Goal: Transaction & Acquisition: Purchase product/service

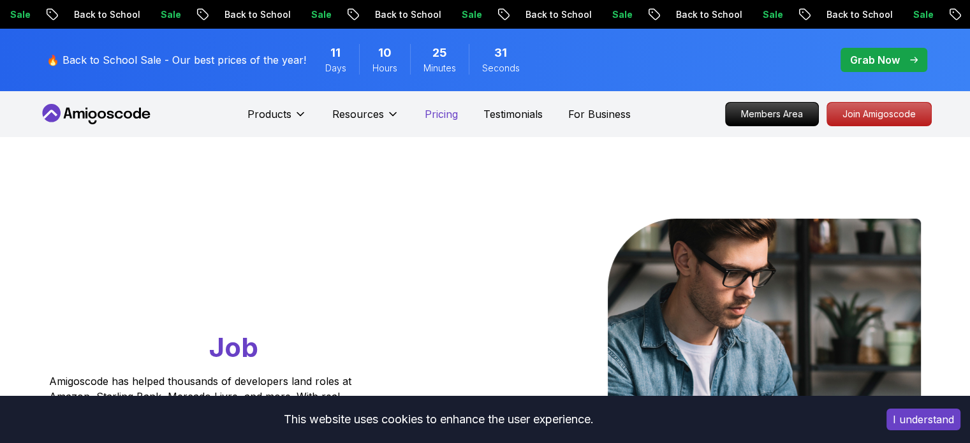
click at [440, 115] on p "Pricing" at bounding box center [441, 113] width 33 height 15
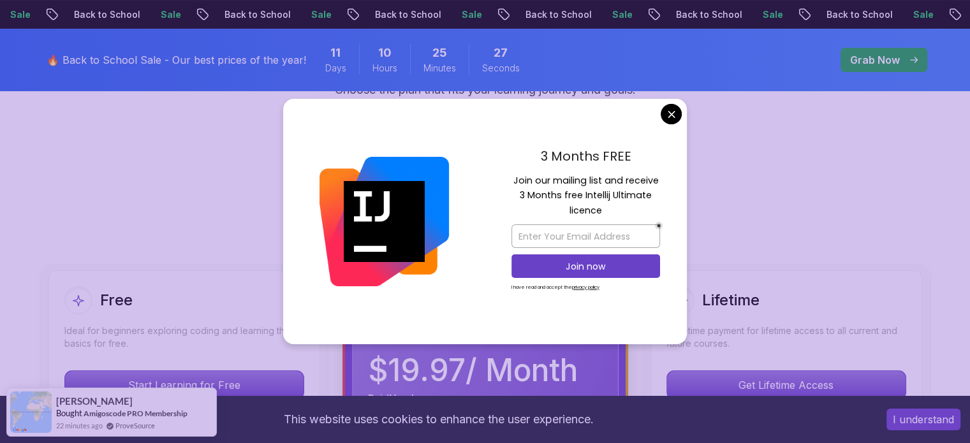
scroll to position [191, 0]
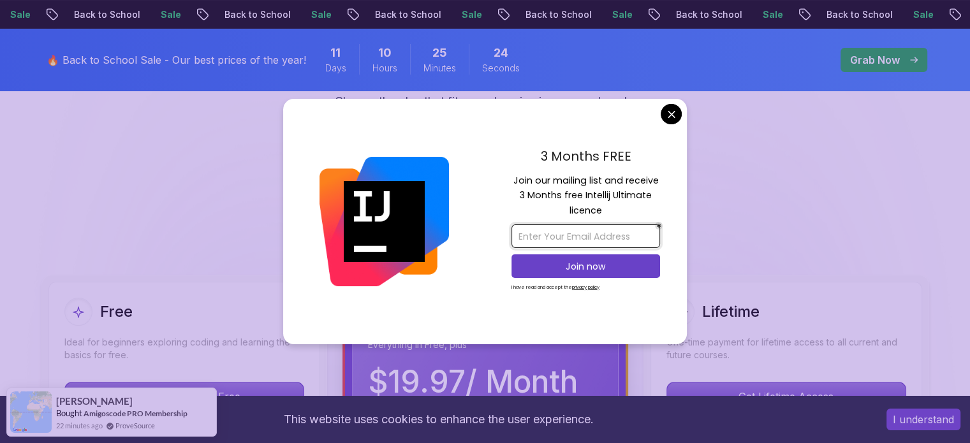
click at [609, 237] on input "email" at bounding box center [585, 236] width 149 height 24
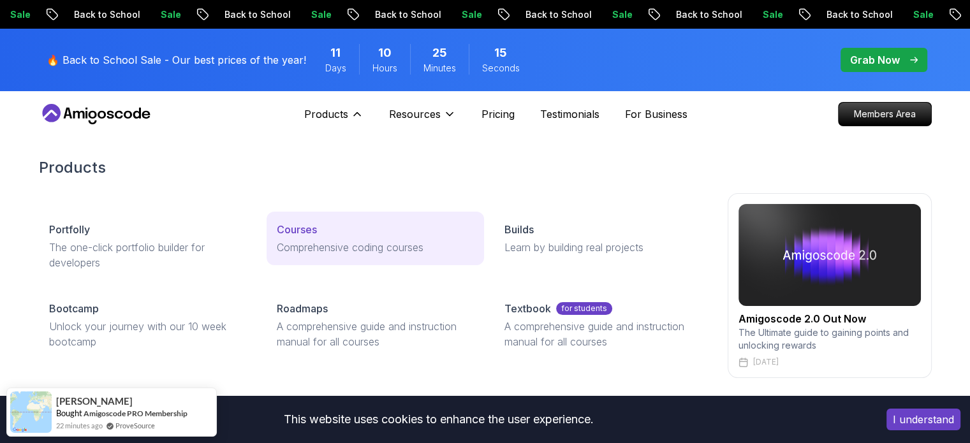
click at [311, 231] on p "Courses" at bounding box center [297, 229] width 40 height 15
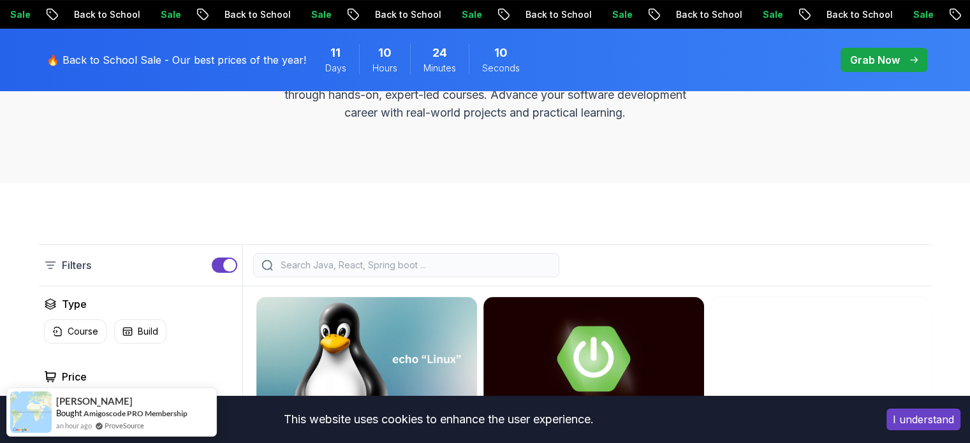
scroll to position [361, 0]
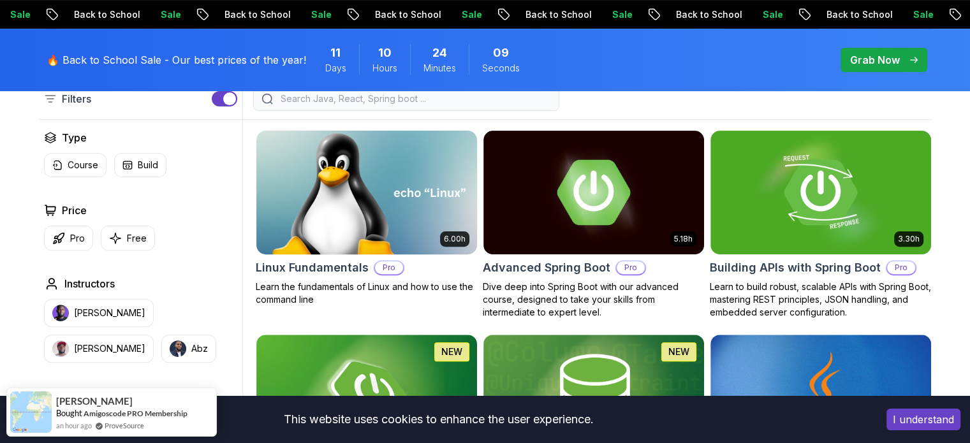
click at [341, 270] on h2 "Linux Fundamentals" at bounding box center [312, 268] width 113 height 18
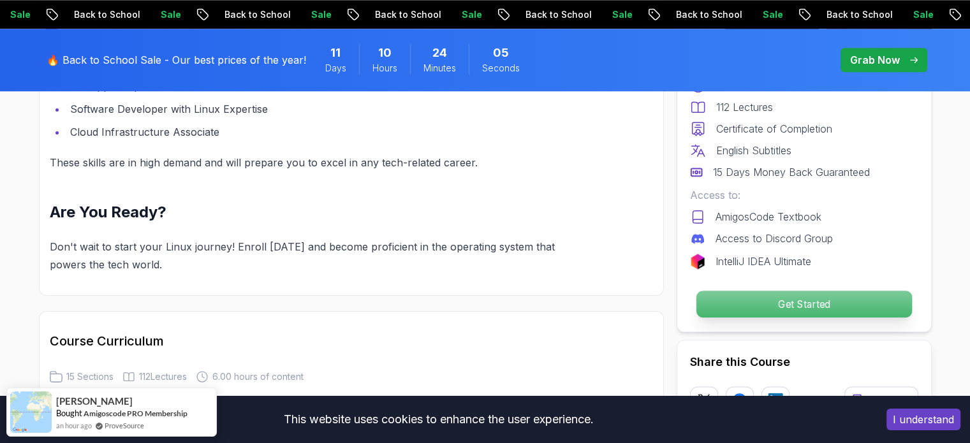
click at [791, 303] on p "Get Started" at bounding box center [803, 304] width 215 height 27
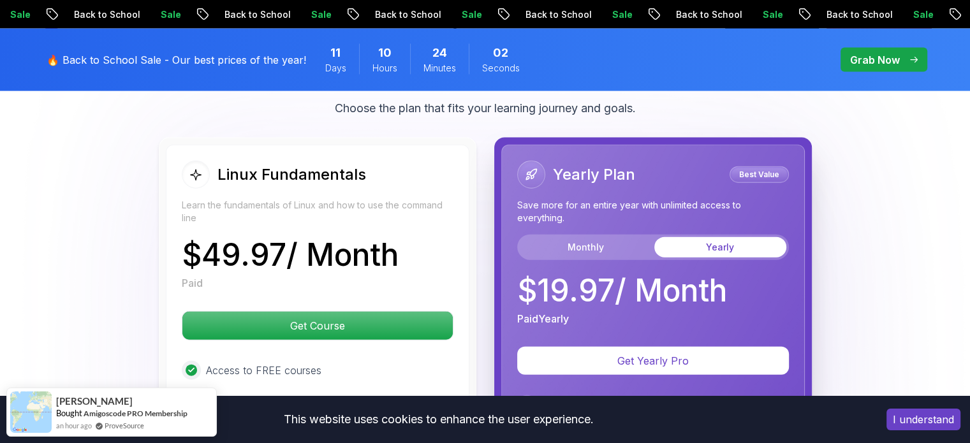
scroll to position [2887, 0]
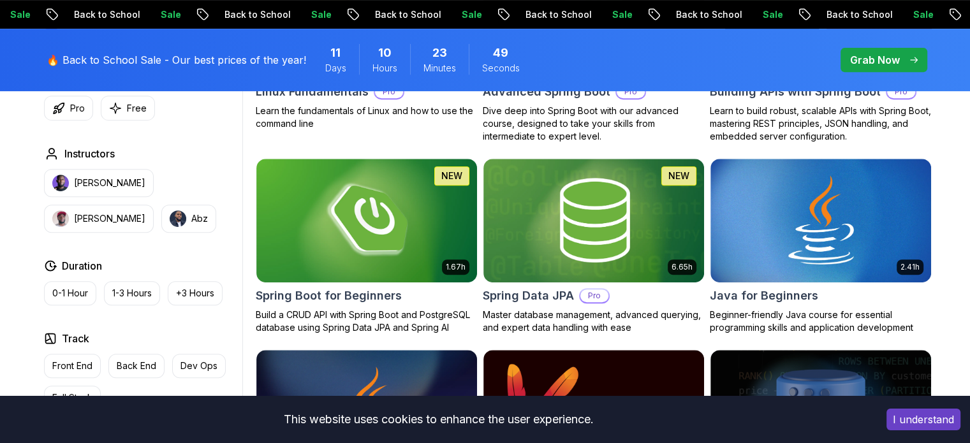
scroll to position [569, 0]
